Goal: Book appointment/travel/reservation

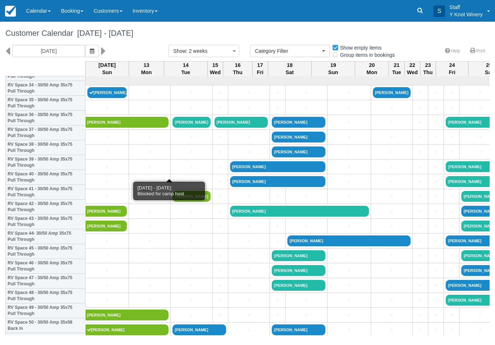
select select
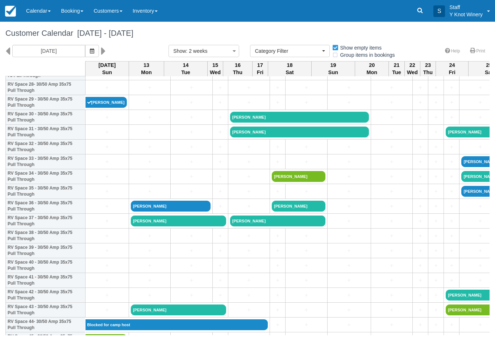
scroll to position [436, 0]
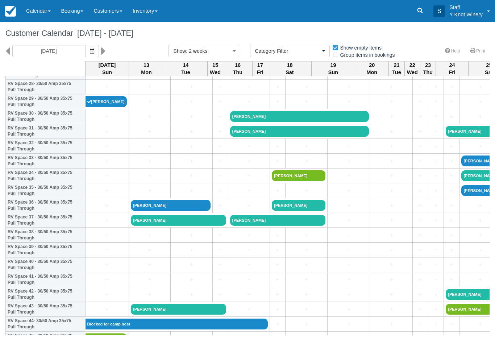
click at [100, 150] on link "+" at bounding box center [106, 147] width 39 height 8
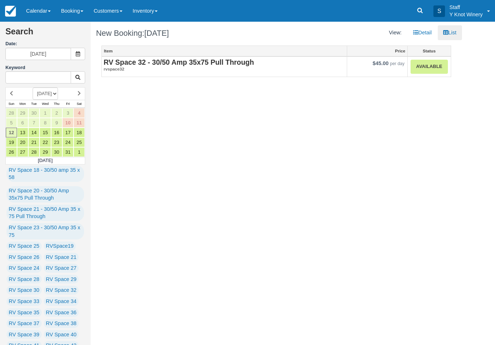
click at [423, 68] on link "Available" at bounding box center [428, 67] width 37 height 14
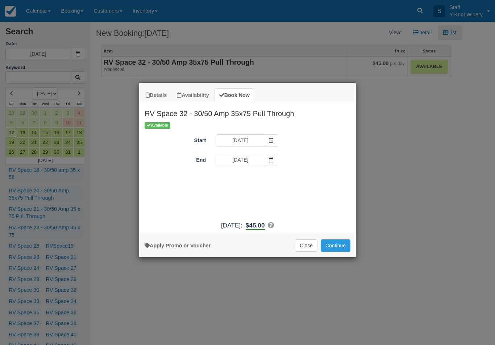
click at [333, 251] on button "Continue" at bounding box center [335, 246] width 30 height 12
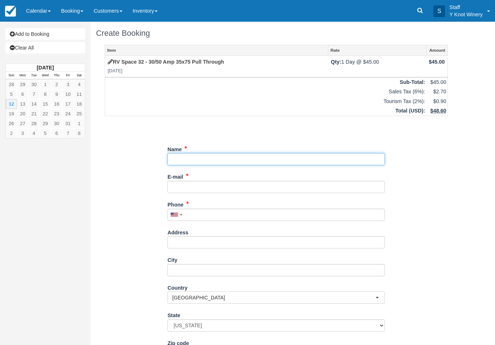
click at [324, 157] on input "Name" at bounding box center [275, 159] width 217 height 12
type input "[PERSON_NAME]"
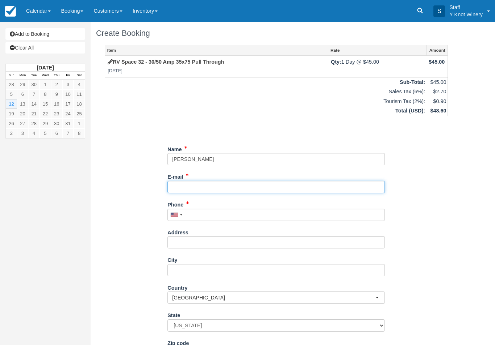
click at [199, 190] on input "E-mail" at bounding box center [275, 187] width 217 height 12
type input "[EMAIL_ADDRESS][DOMAIN_NAME]"
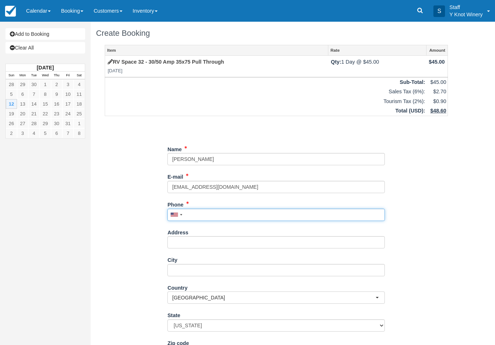
click at [210, 209] on input "Phone" at bounding box center [275, 215] width 217 height 12
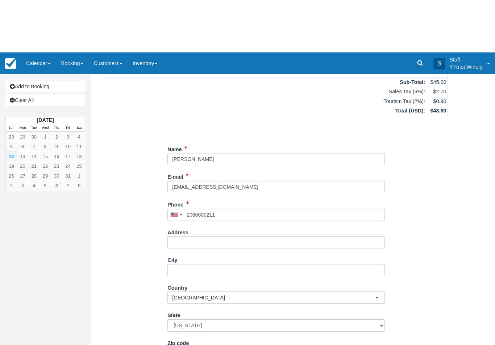
type input "+12086600211"
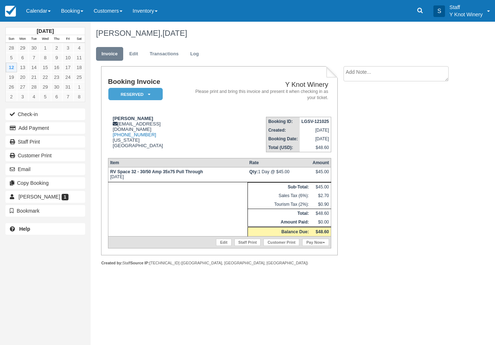
click at [217, 246] on link "Edit" at bounding box center [223, 242] width 15 height 7
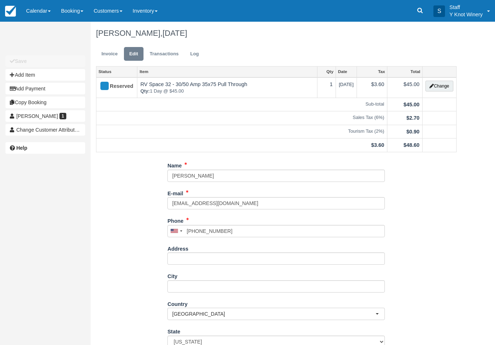
click at [448, 88] on button "Change" at bounding box center [439, 86] width 28 height 11
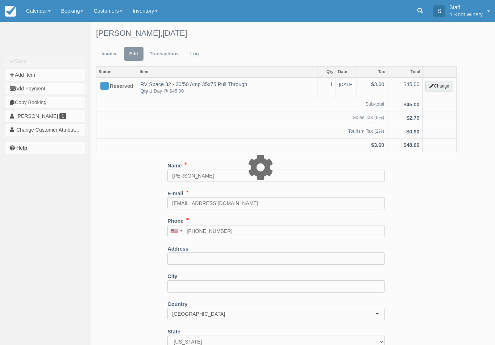
type input "45.00"
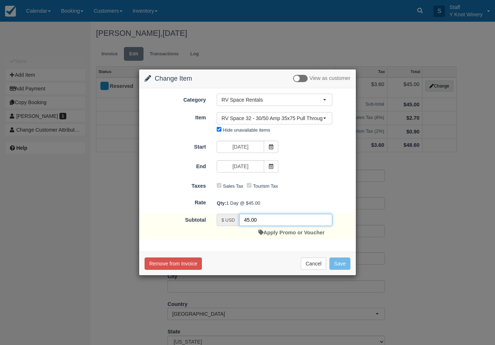
click at [276, 222] on input "45.00" at bounding box center [285, 220] width 93 height 12
click at [282, 236] on link "Apply Promo or Voucher" at bounding box center [291, 233] width 66 height 6
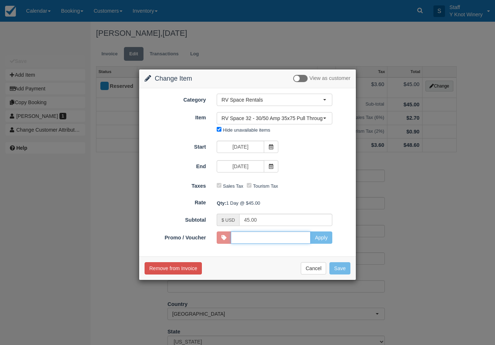
click at [284, 236] on input "Promo / Voucher" at bounding box center [271, 238] width 80 height 12
click at [277, 241] on input "CHILD" at bounding box center [271, 238] width 80 height 12
click at [309, 233] on input "CHILD" at bounding box center [271, 238] width 80 height 12
click at [301, 237] on input "CHILD" at bounding box center [271, 238] width 80 height 12
click at [294, 240] on input "CHILD" at bounding box center [271, 238] width 80 height 12
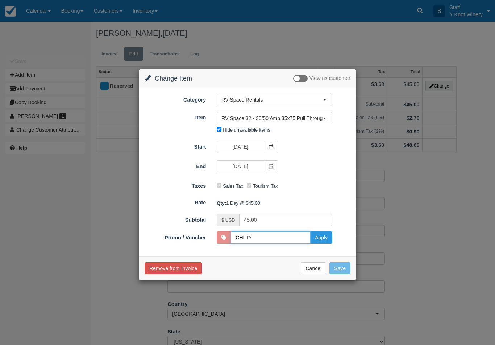
click at [304, 238] on input "CHILD" at bounding box center [271, 238] width 80 height 12
type input "C"
type input "GSAM"
click at [321, 236] on button "Apply" at bounding box center [321, 238] width 22 height 12
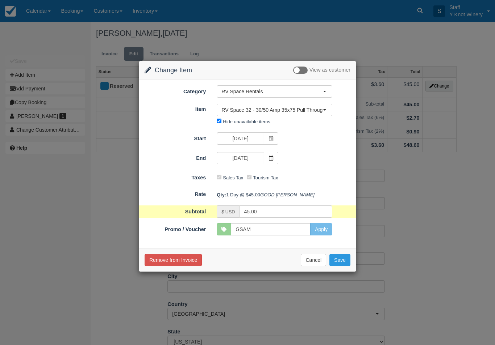
click at [344, 267] on button "Save" at bounding box center [339, 260] width 21 height 12
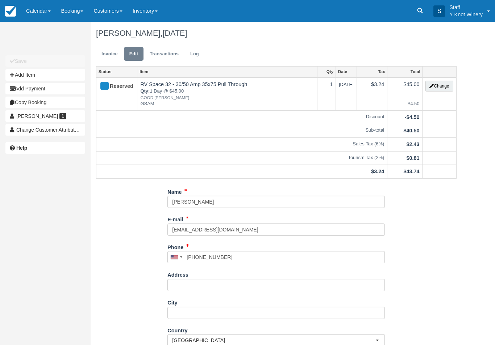
click at [113, 53] on link "Invoice" at bounding box center [109, 54] width 27 height 14
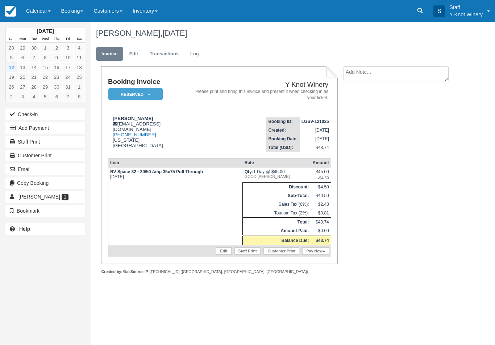
click at [314, 254] on link "Pay Now" at bounding box center [315, 251] width 26 height 7
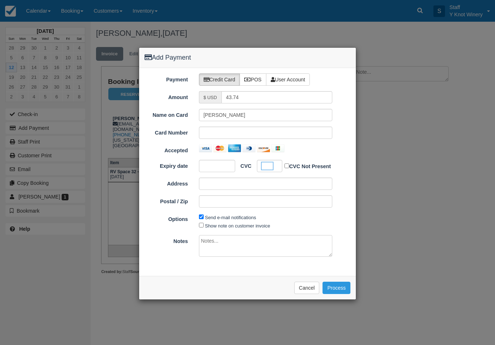
click at [219, 226] on label "Show note on customer invoice" at bounding box center [237, 225] width 65 height 5
click at [204, 226] on input "Show note on customer invoice" at bounding box center [201, 225] width 5 height 5
checkbox input "true"
click at [337, 284] on button "Process" at bounding box center [336, 288] width 28 height 12
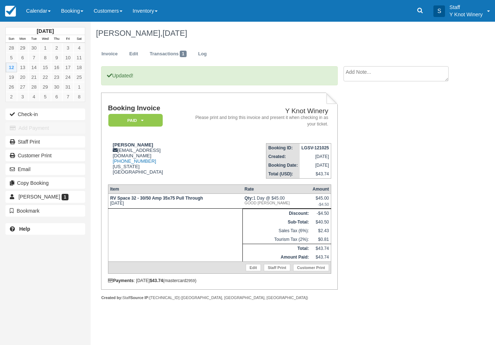
click at [25, 110] on button "Check-in" at bounding box center [45, 115] width 80 height 12
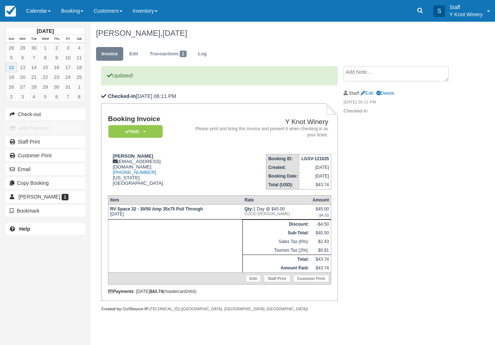
click at [38, 11] on link "Calendar" at bounding box center [38, 11] width 35 height 22
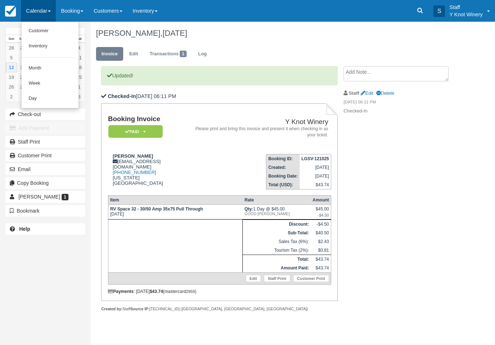
click at [39, 28] on link "Customer" at bounding box center [49, 31] width 57 height 15
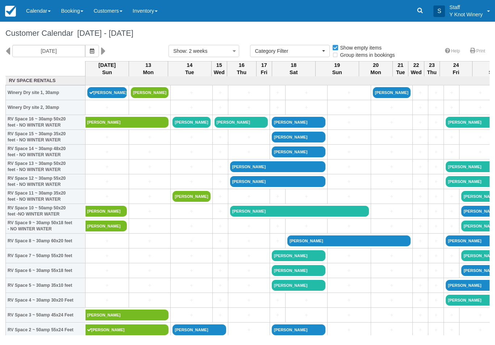
select select
